Goal: Task Accomplishment & Management: Manage account settings

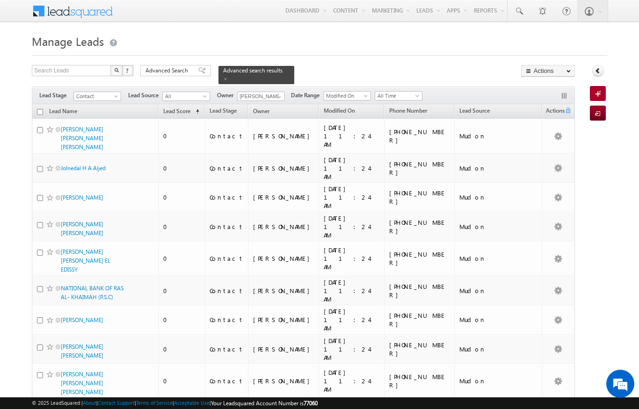
click at [41, 109] on input "checkbox" at bounding box center [40, 112] width 6 height 6
checkbox input "true"
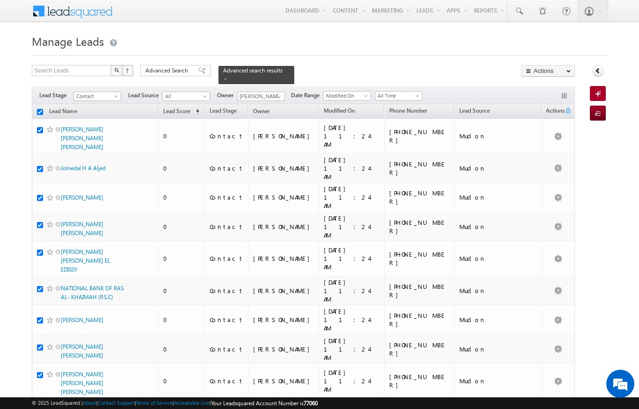
checkbox input "true"
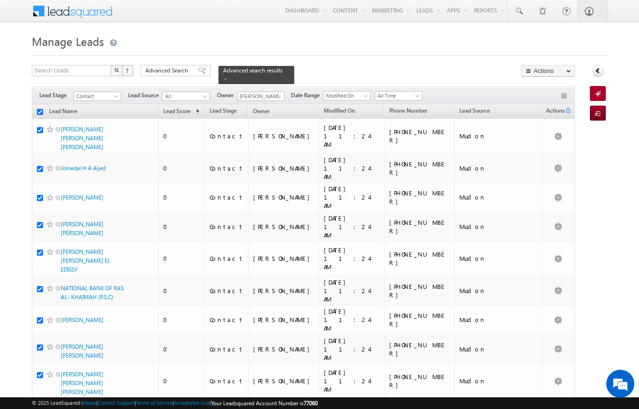
checkbox input "true"
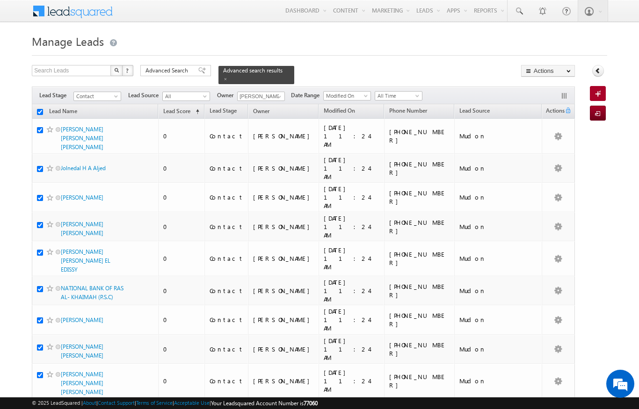
checkbox input "true"
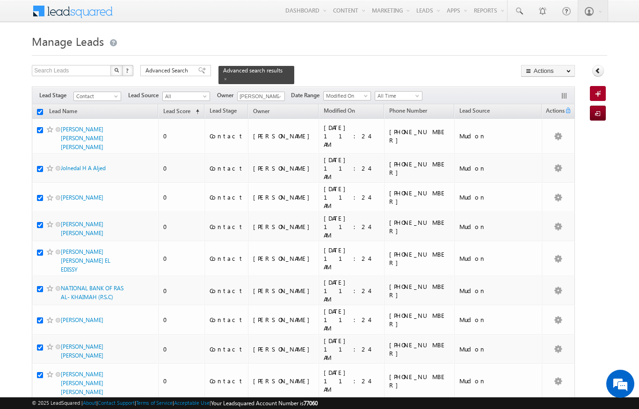
checkbox input "true"
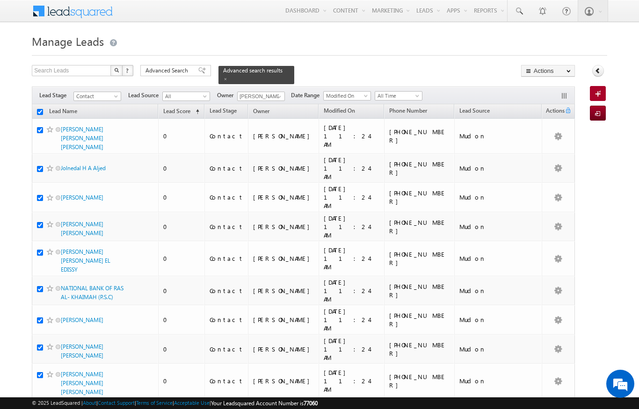
checkbox input "true"
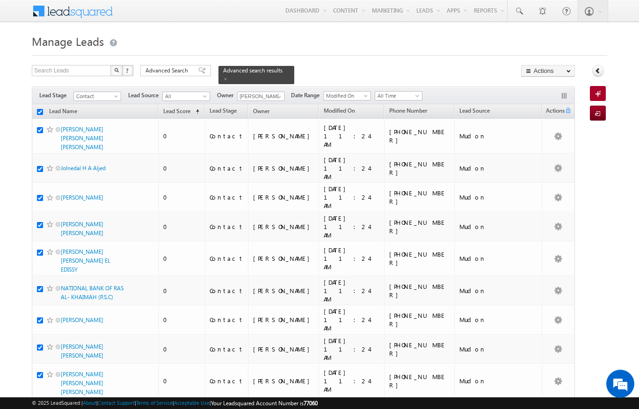
checkbox input "true"
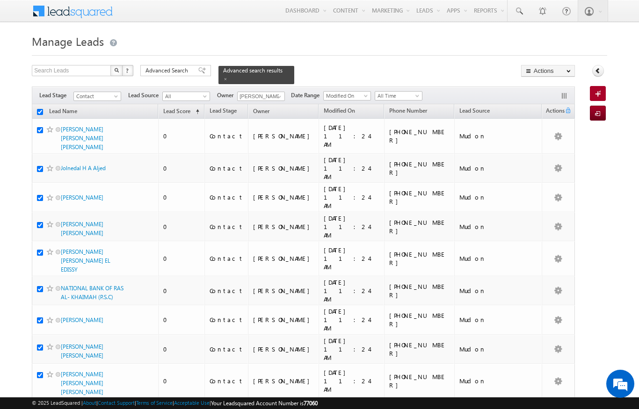
checkbox input "true"
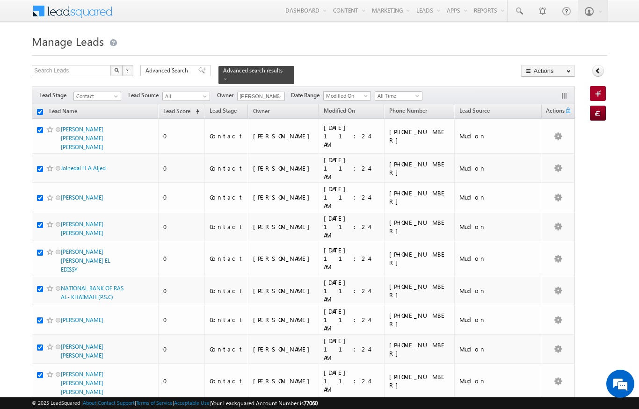
checkbox input "true"
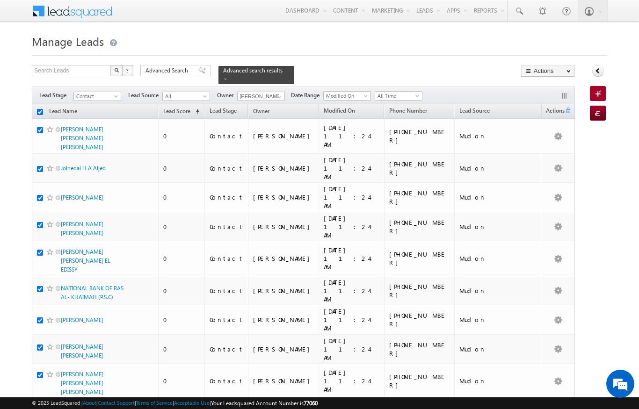
checkbox input "true"
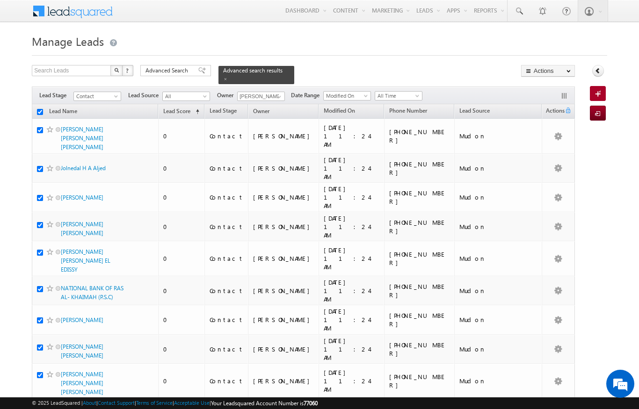
checkbox input "true"
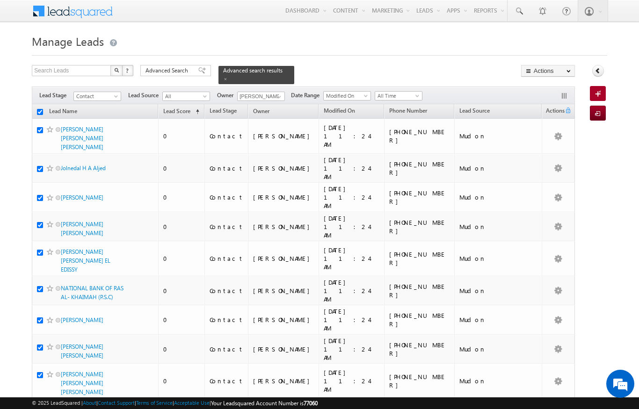
checkbox input "true"
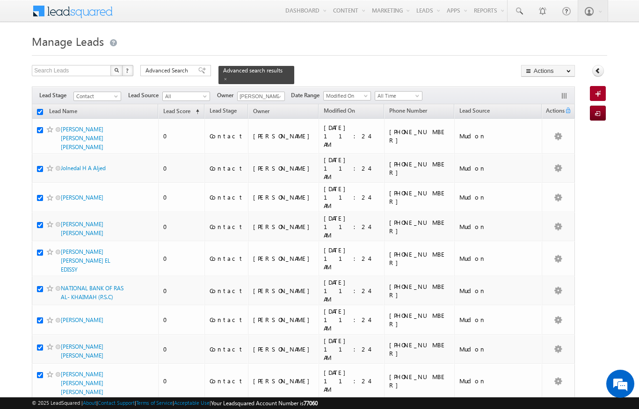
checkbox input "true"
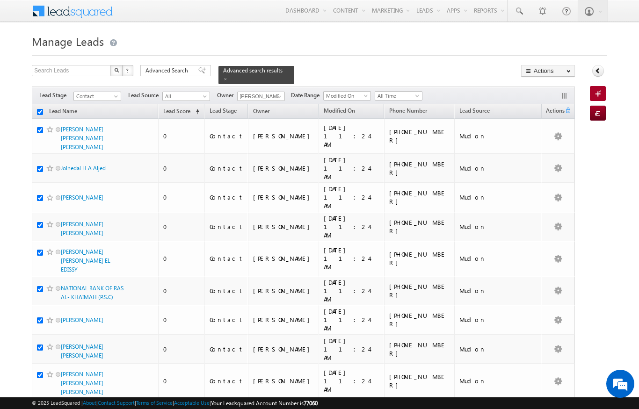
checkbox input "true"
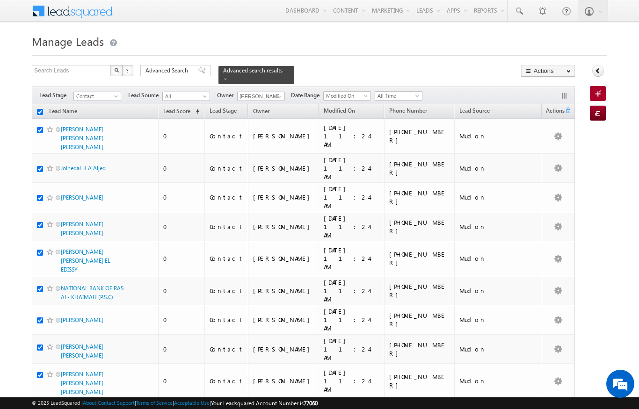
checkbox input "true"
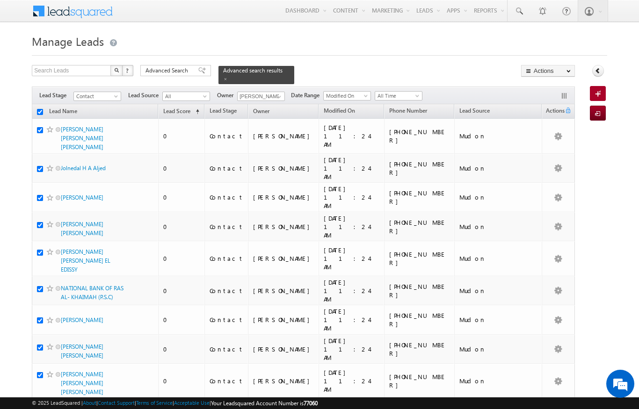
checkbox input "true"
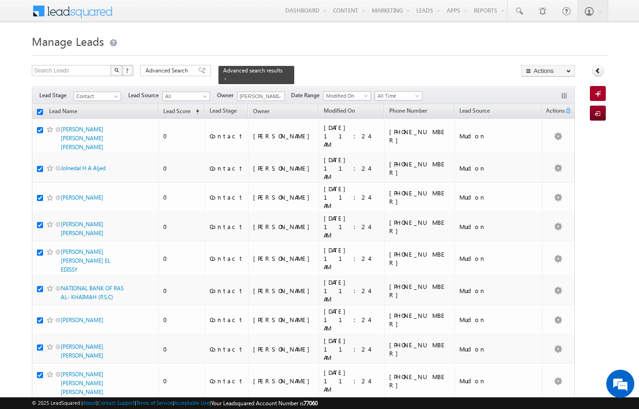
checkbox input "true"
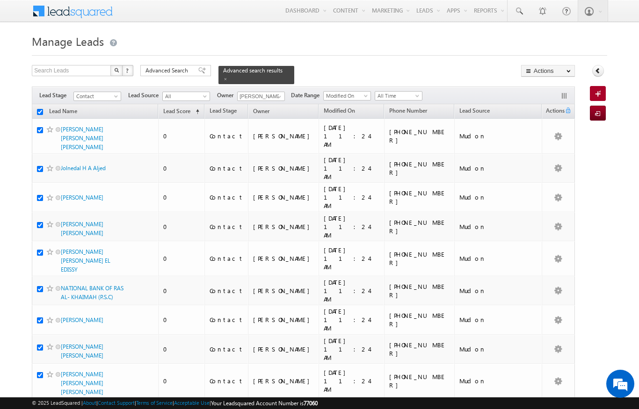
checkbox input "true"
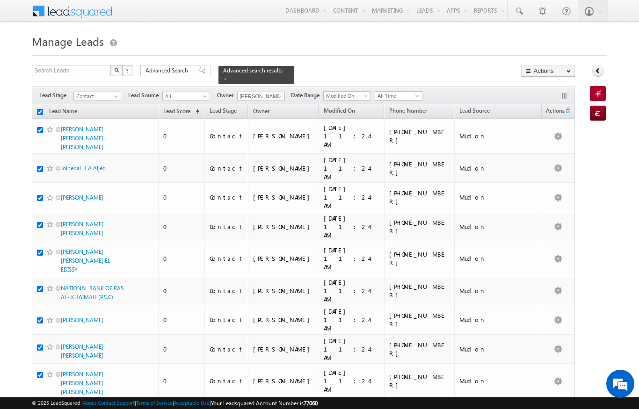
checkbox input "true"
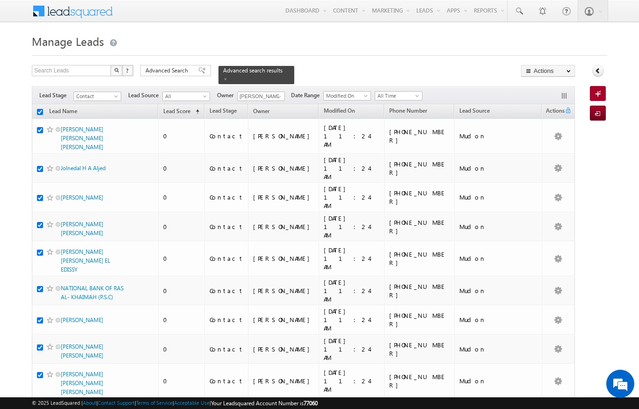
checkbox input "true"
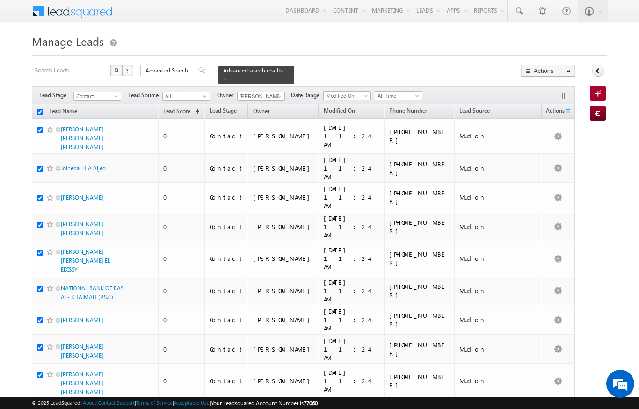
checkbox input "true"
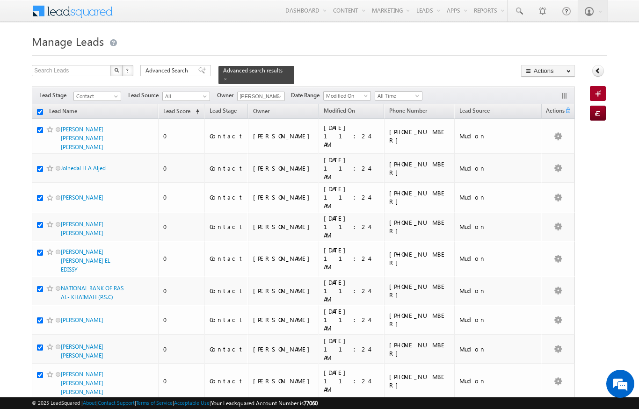
checkbox input "true"
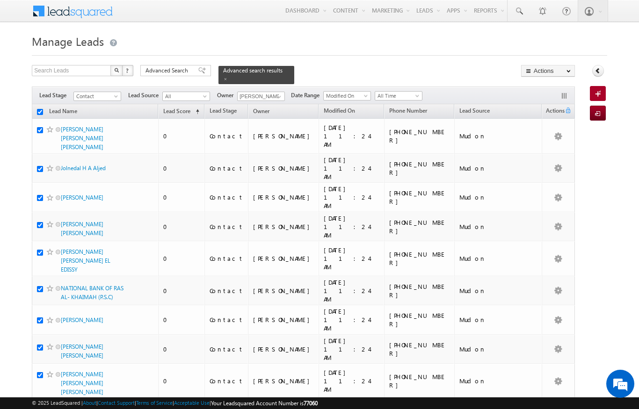
checkbox input "true"
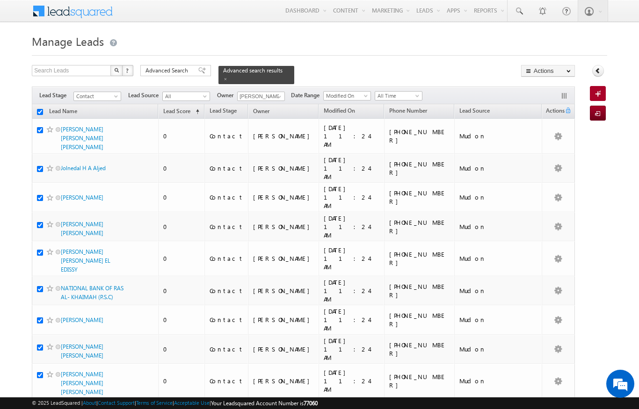
checkbox input "true"
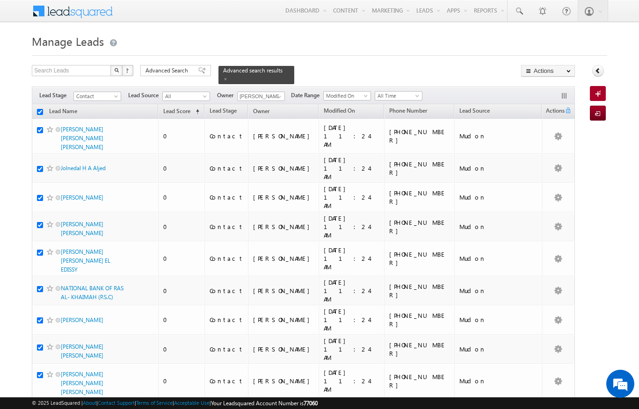
checkbox input "true"
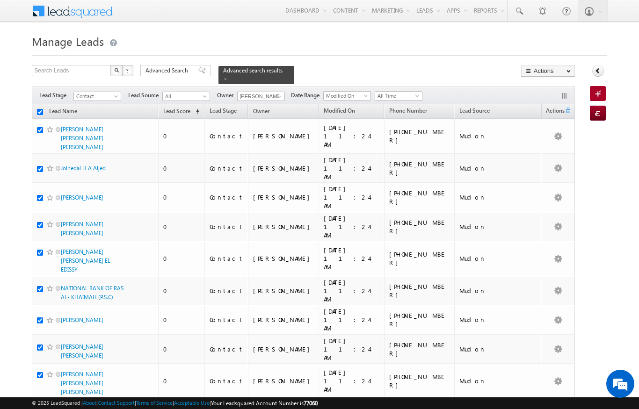
checkbox input "true"
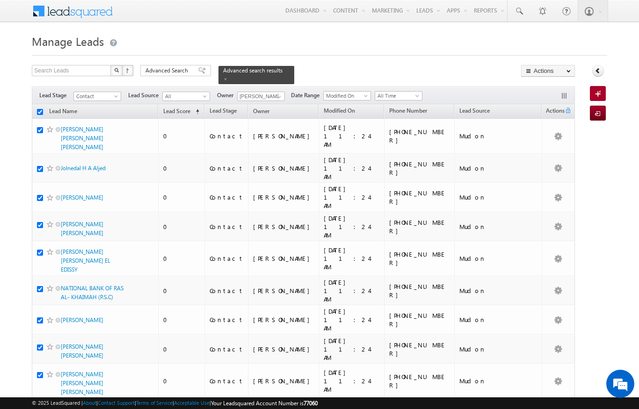
checkbox input "true"
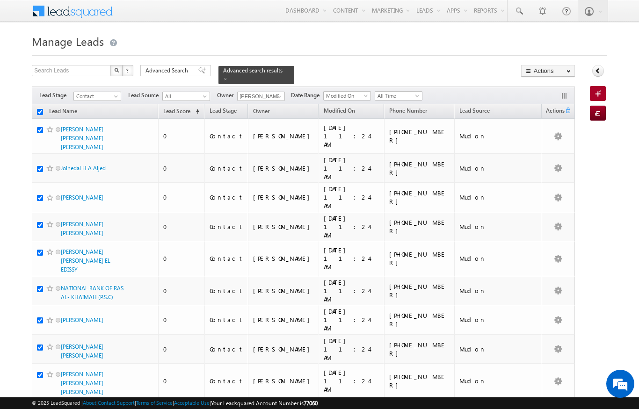
checkbox input "true"
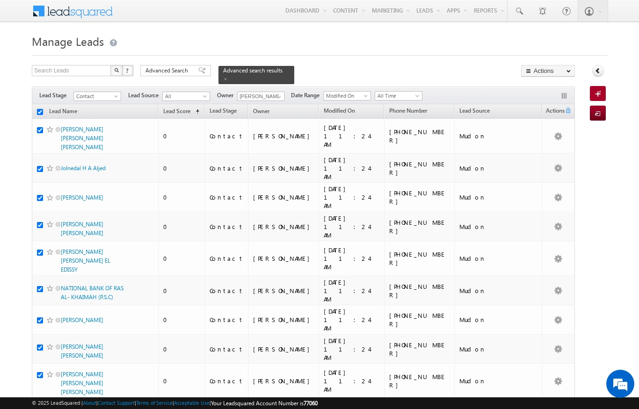
checkbox input "true"
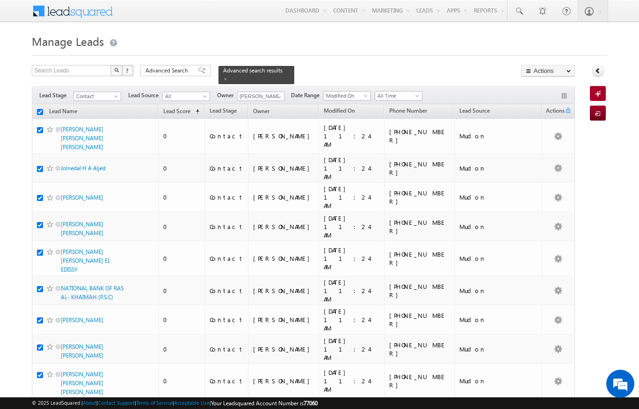
checkbox input "true"
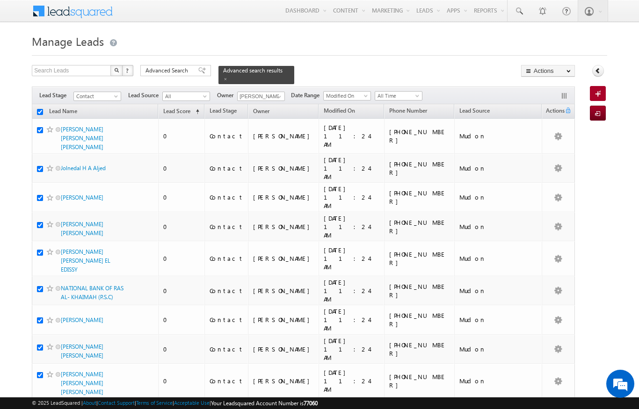
checkbox input "true"
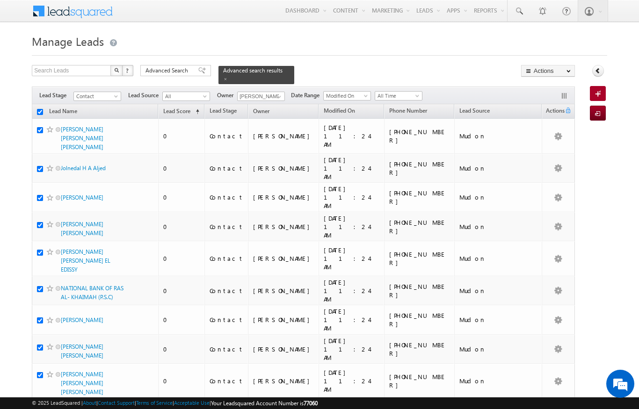
checkbox input "true"
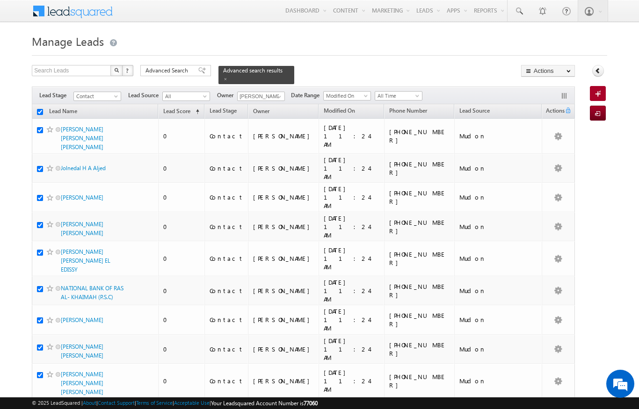
checkbox input "true"
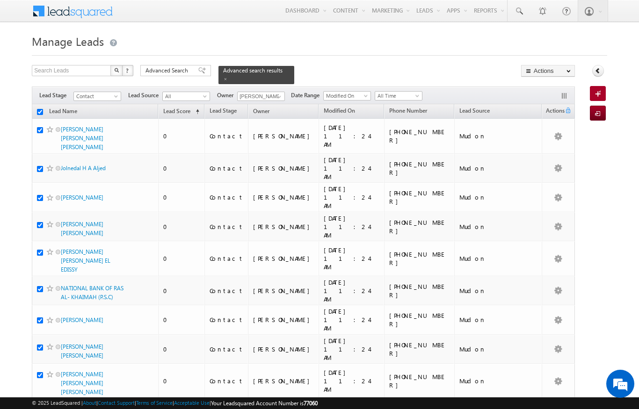
checkbox input "true"
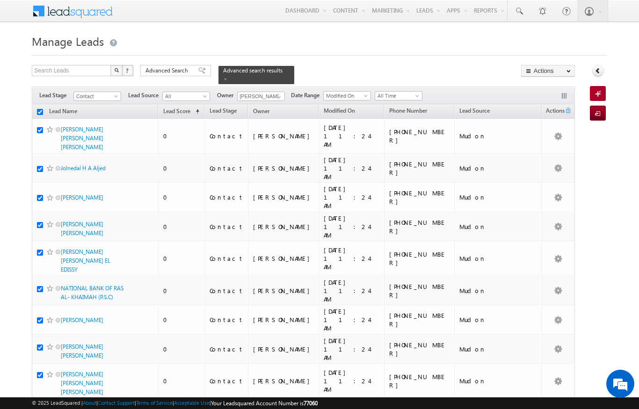
checkbox input "true"
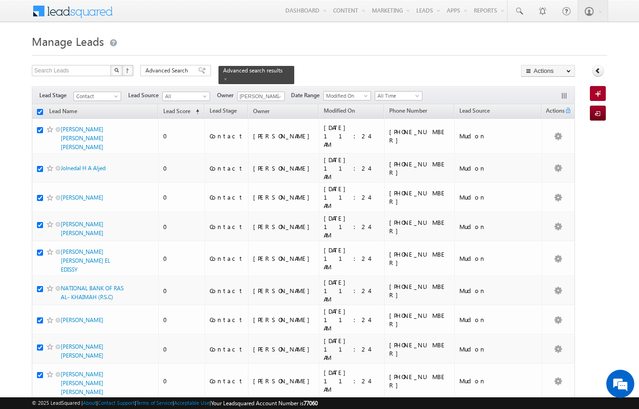
checkbox input "true"
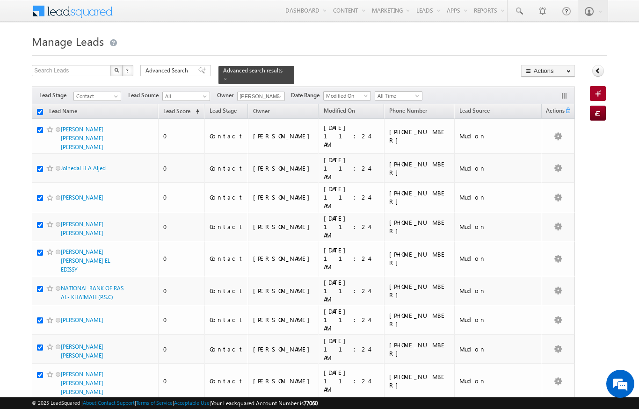
checkbox input "true"
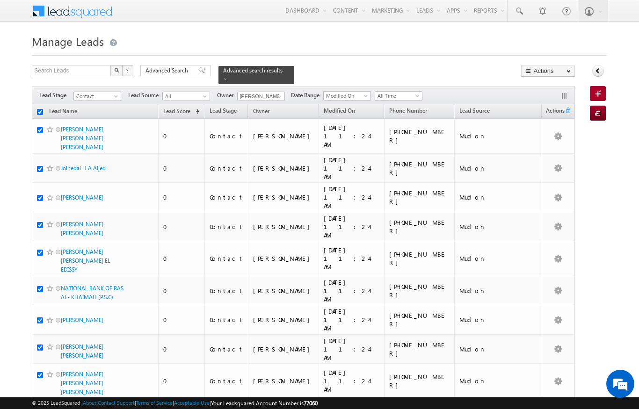
checkbox input "true"
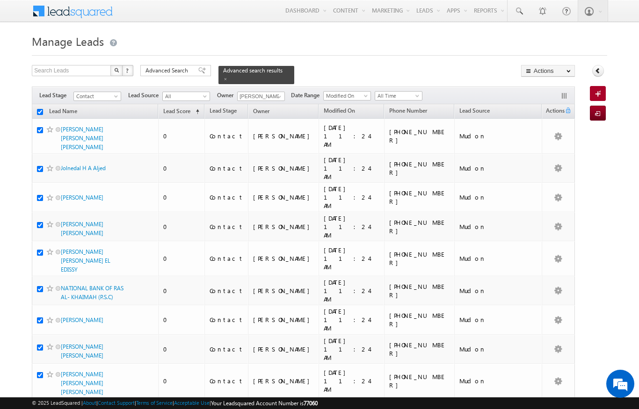
checkbox input "true"
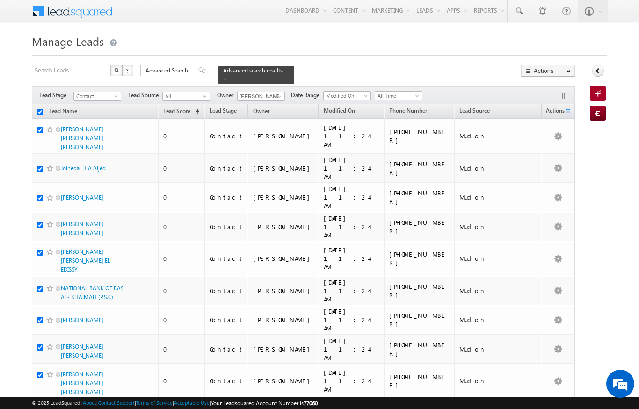
checkbox input "true"
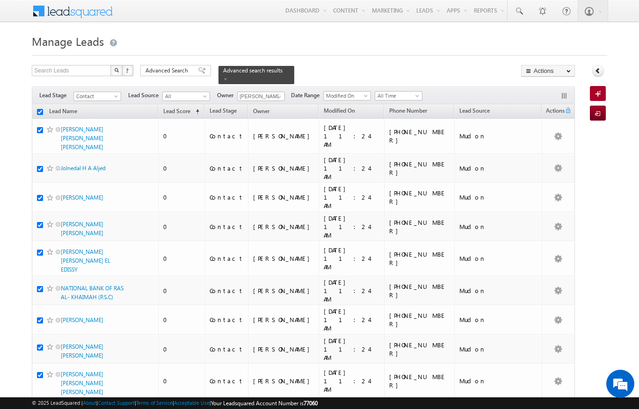
checkbox input "true"
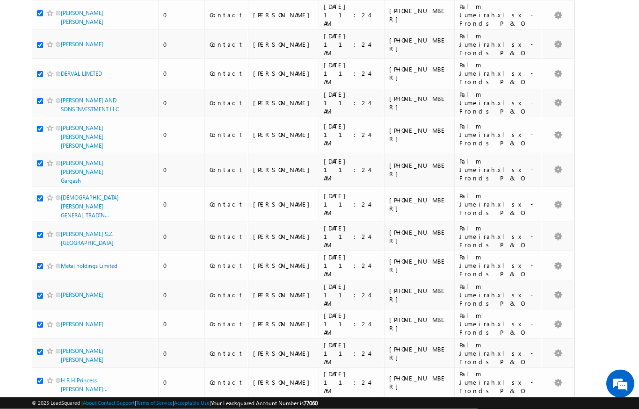
scroll to position [1561, 0]
